Goal: Information Seeking & Learning: Learn about a topic

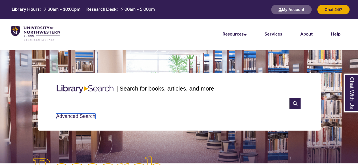
click at [75, 114] on link "Advanced Search" at bounding box center [75, 117] width 39 height 6
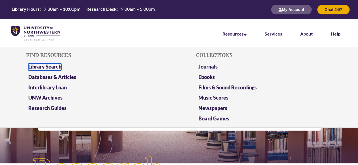
click at [46, 66] on link "Library Search" at bounding box center [44, 67] width 33 height 7
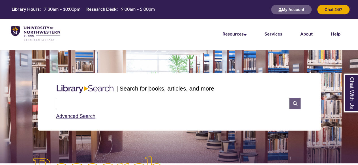
click at [296, 100] on icon at bounding box center [294, 103] width 11 height 11
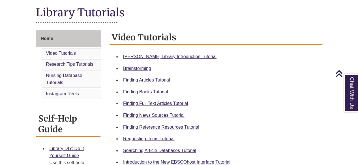
scroll to position [129, 0]
drag, startPoint x: 0, startPoint y: 0, endPoint x: 157, endPoint y: 135, distance: 207.1
click at [157, 135] on div "Requesting Items Tutorial" at bounding box center [220, 138] width 195 height 7
click at [150, 140] on link "Requesting Items Tutorial" at bounding box center [148, 139] width 51 height 5
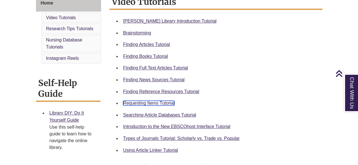
scroll to position [168, 0]
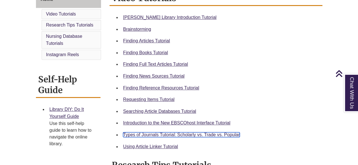
click at [209, 135] on link "Types of Journals Tutorial: Scholarly vs. Trade vs. Popular" at bounding box center [181, 135] width 117 height 5
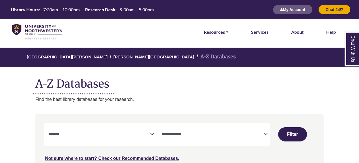
select select "Database Subject Filter"
select select "Database Types Filter"
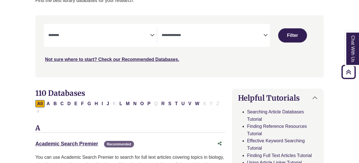
scroll to position [54, 0]
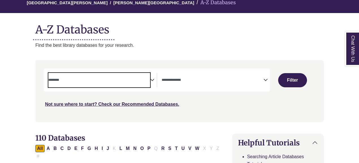
click at [89, 77] on span "Search filters" at bounding box center [99, 79] width 102 height 5
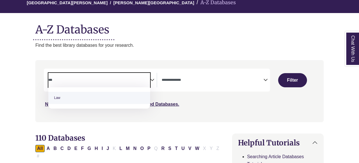
type textarea "***"
select select "******"
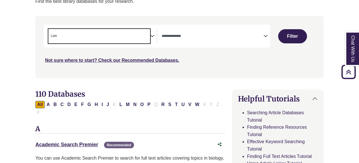
scroll to position [98, 0]
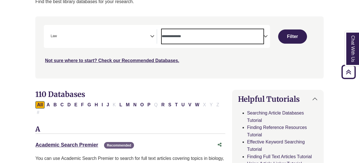
click at [213, 34] on textarea "Search" at bounding box center [213, 36] width 102 height 5
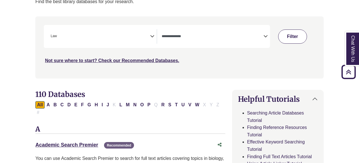
click at [300, 41] on button "Filter" at bounding box center [292, 36] width 29 height 14
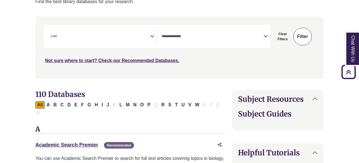
select select "Database Types Filter"
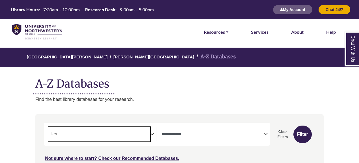
click at [89, 141] on span "× Law" at bounding box center [99, 134] width 102 height 14
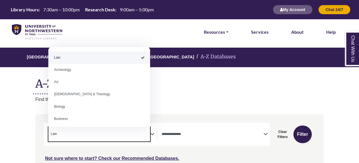
select select "Database Subject Filter"
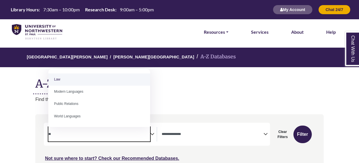
type textarea "*"
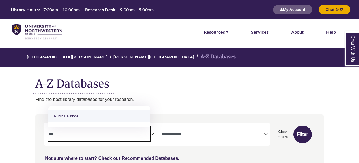
type textarea "****"
select select "******"
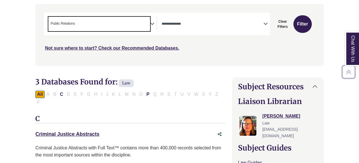
scroll to position [110, 0]
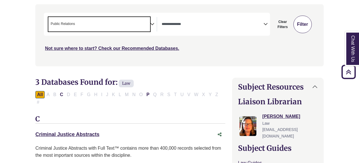
click at [305, 21] on button "Filter" at bounding box center [303, 25] width 18 height 18
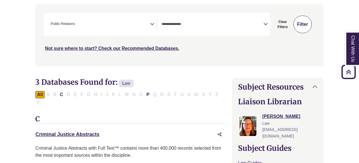
select select "Database Types Filter"
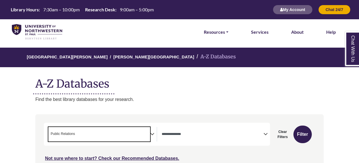
click at [83, 135] on span "× Public Relations" at bounding box center [99, 134] width 102 height 14
select select "Database Subject Filter"
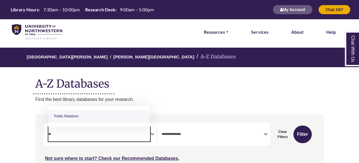
type textarea "*"
type textarea "*******"
select select "*****"
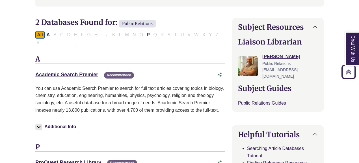
scroll to position [103, 0]
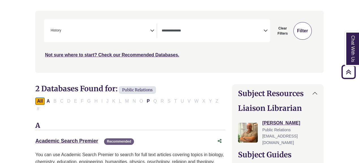
click at [295, 30] on button "Filter" at bounding box center [303, 31] width 18 height 18
select select "Database Types Filter"
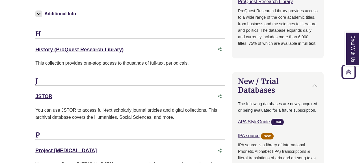
scroll to position [525, 0]
